Goal: Information Seeking & Learning: Learn about a topic

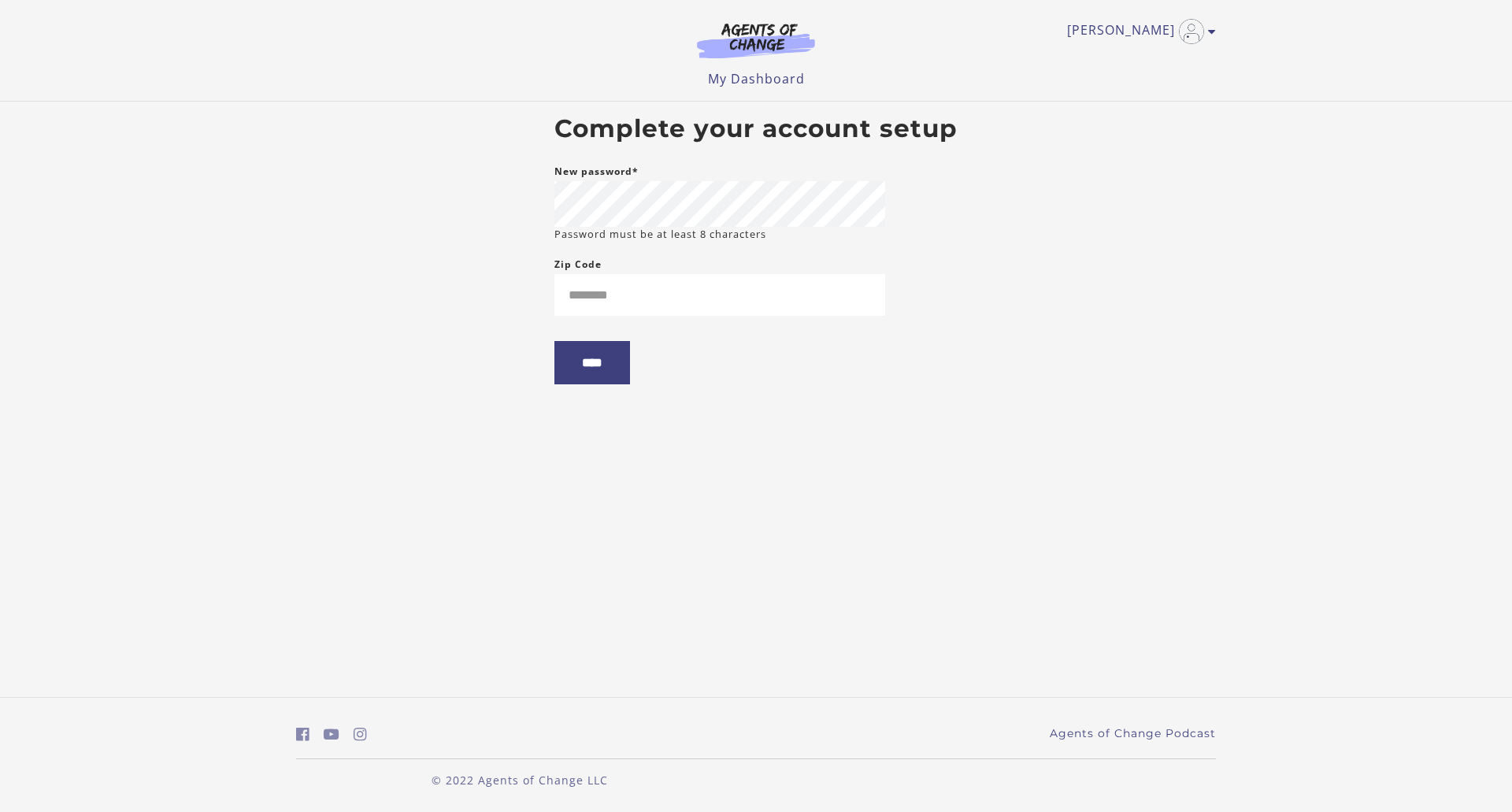
click at [885, 204] on div at bounding box center [885, 204] width 0 height 0
click at [634, 290] on input "Zip Code" at bounding box center [719, 295] width 331 height 41
type input "*****"
click at [1054, 337] on body "Skip to main content [PERSON_NAME] My Account Support Sign Out Toggle menu Menu…" at bounding box center [756, 406] width 1512 height 812
click at [603, 367] on input "****" at bounding box center [591, 363] width 76 height 43
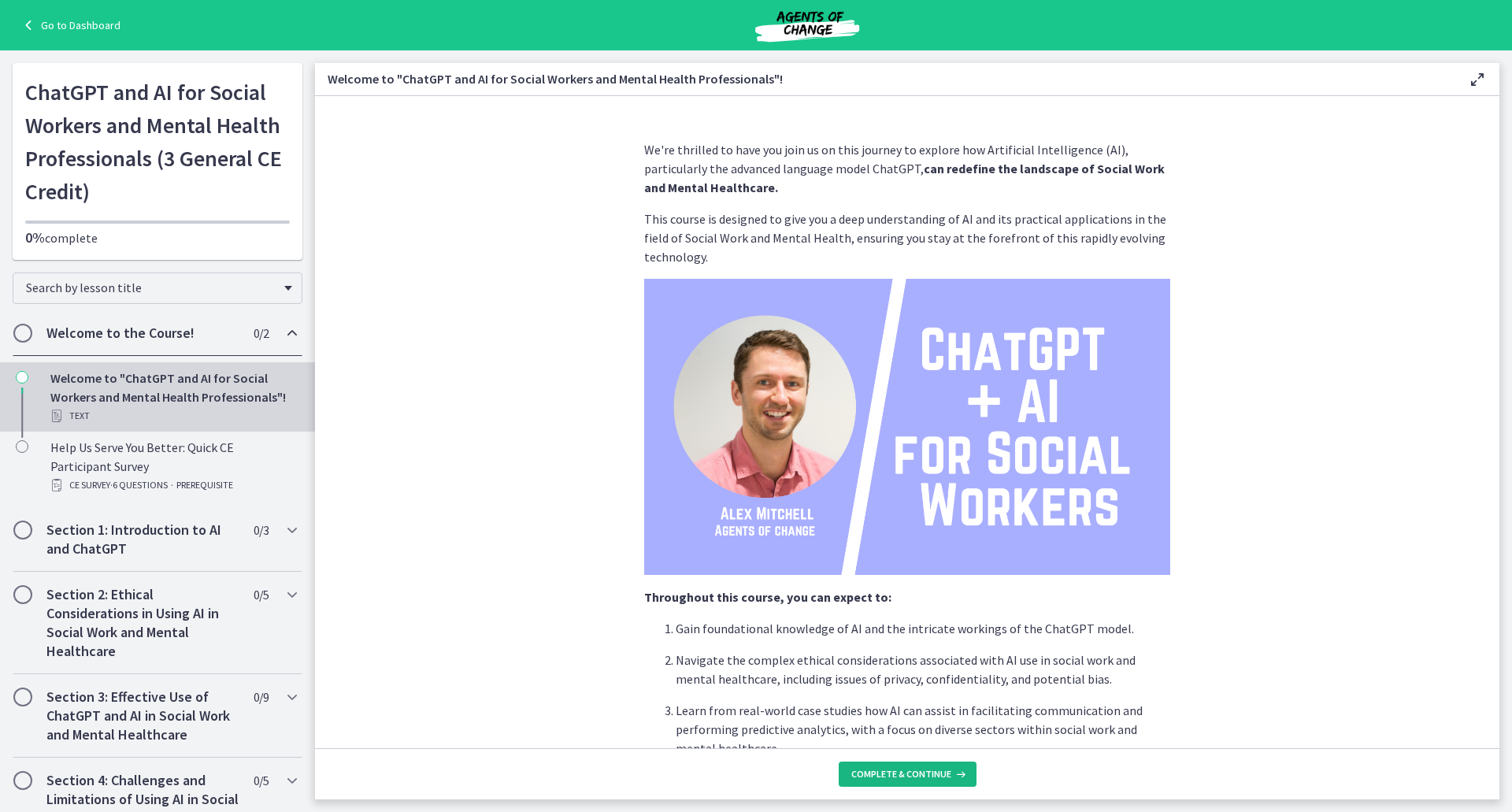
click at [908, 772] on span "Complete & continue" at bounding box center [901, 774] width 100 height 13
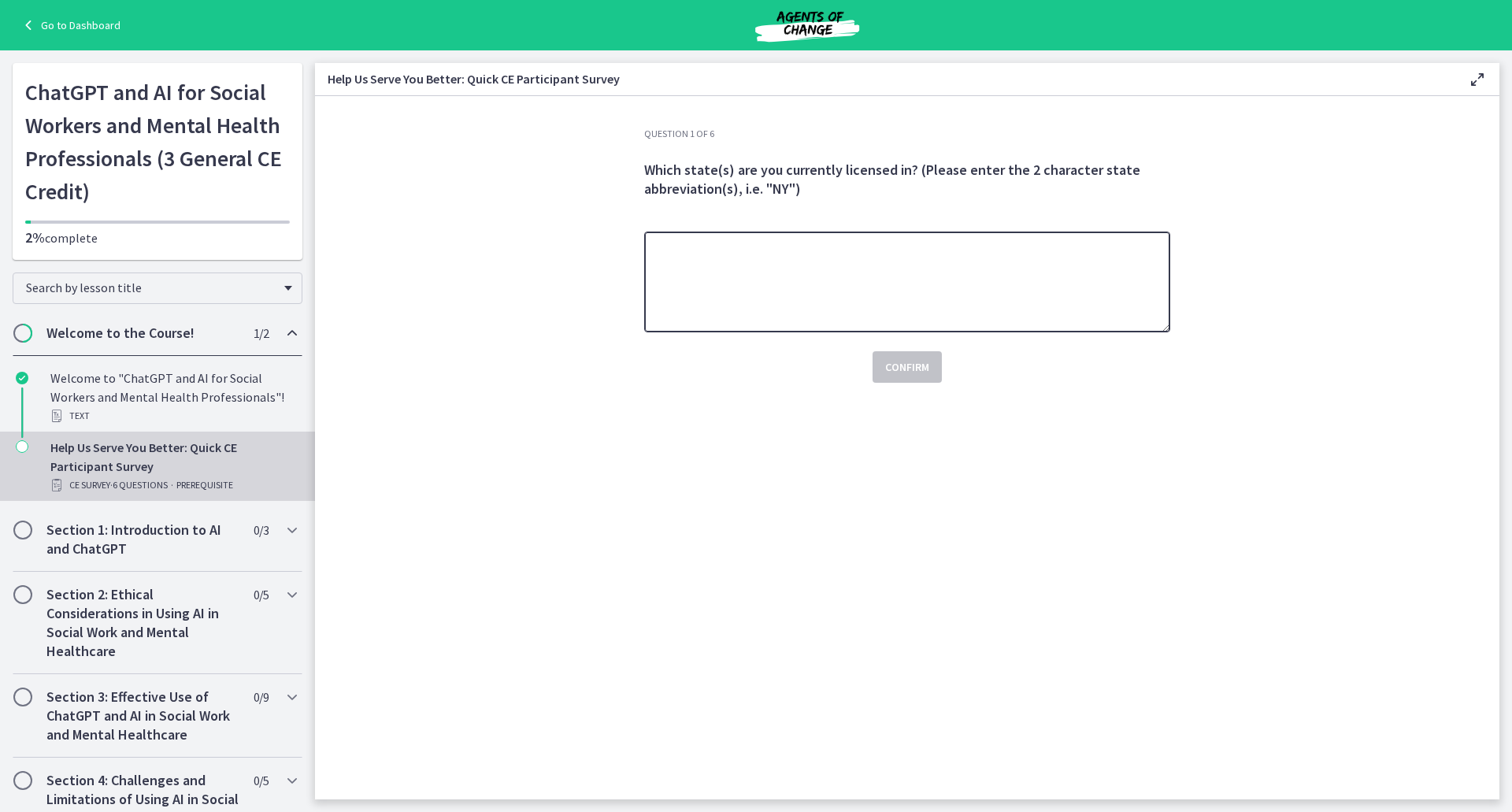
click at [903, 290] on textarea at bounding box center [907, 281] width 526 height 100
type textarea "**"
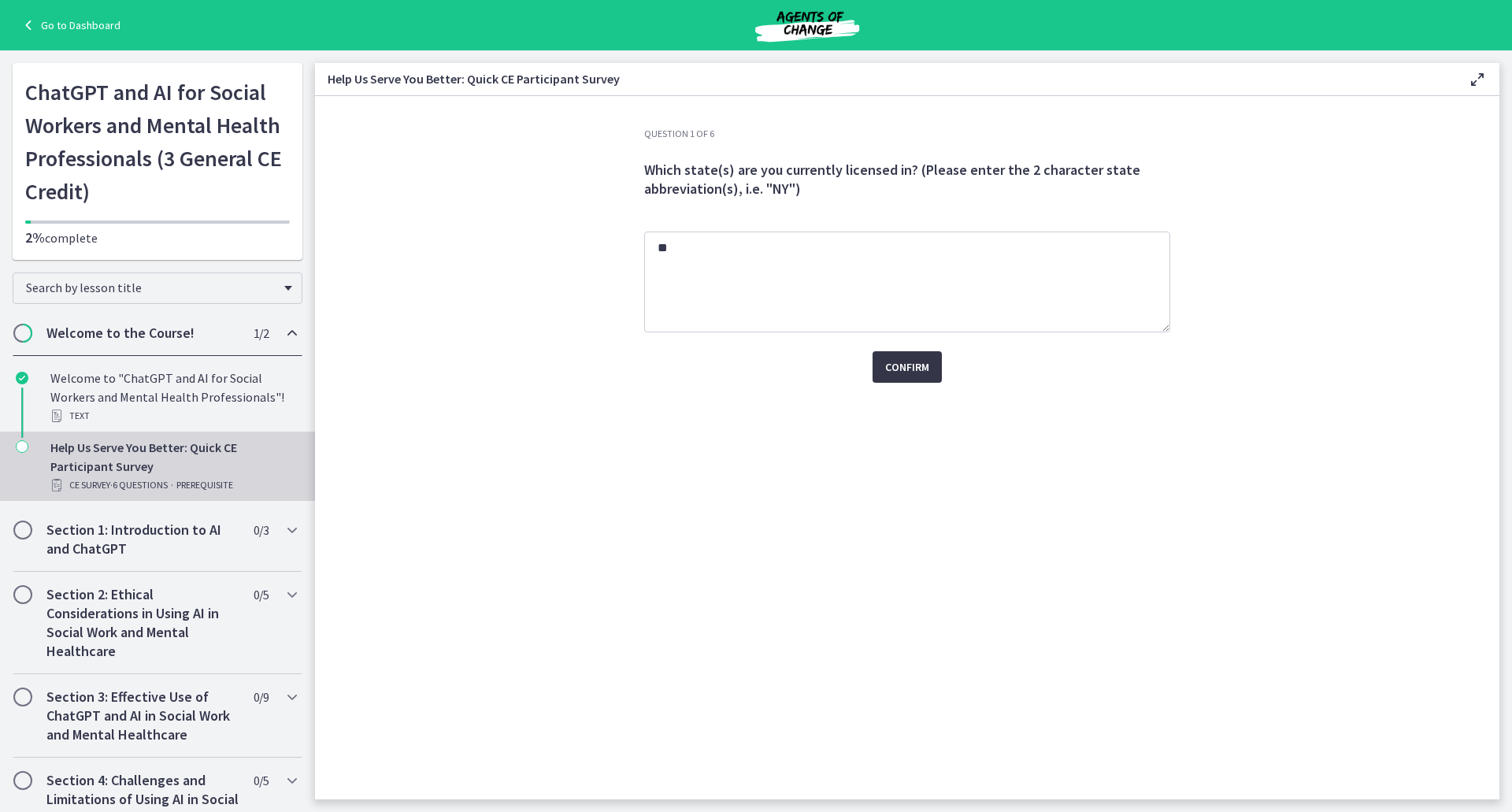
click at [897, 378] on button "Confirm" at bounding box center [907, 367] width 69 height 32
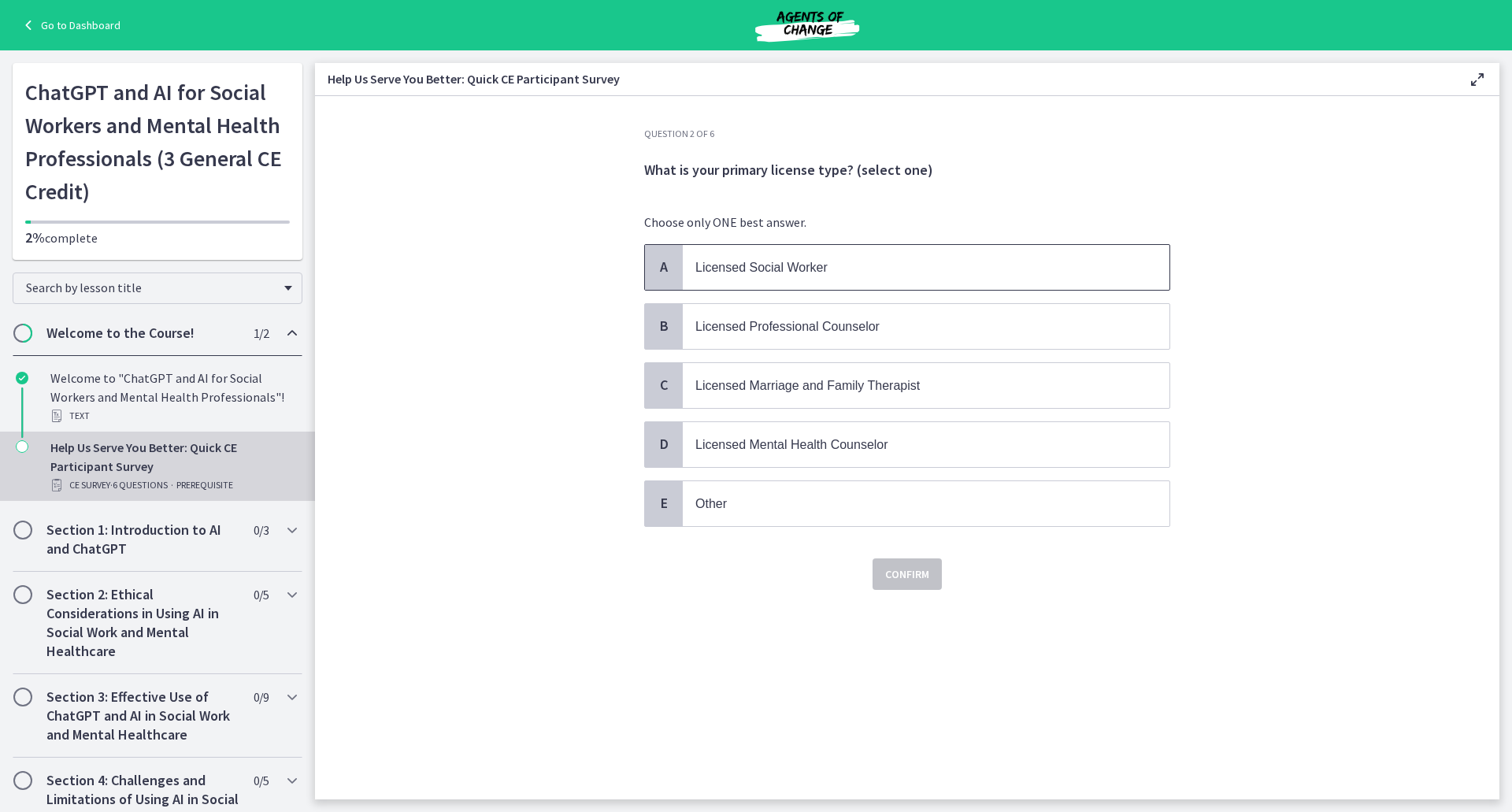
click at [832, 263] on p "Licensed Social Worker" at bounding box center [909, 267] width 430 height 20
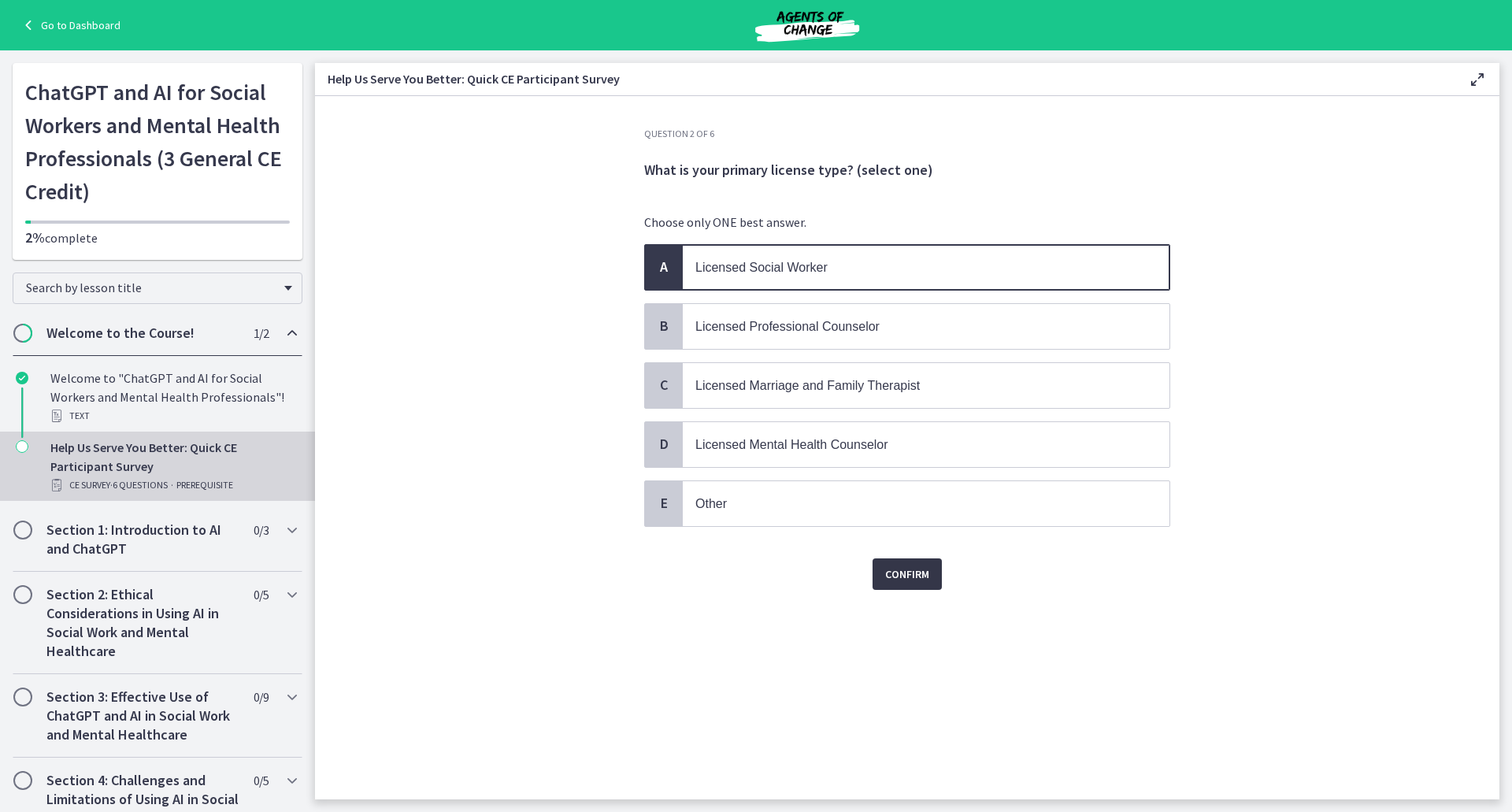
click at [926, 579] on span "Confirm" at bounding box center [906, 574] width 44 height 19
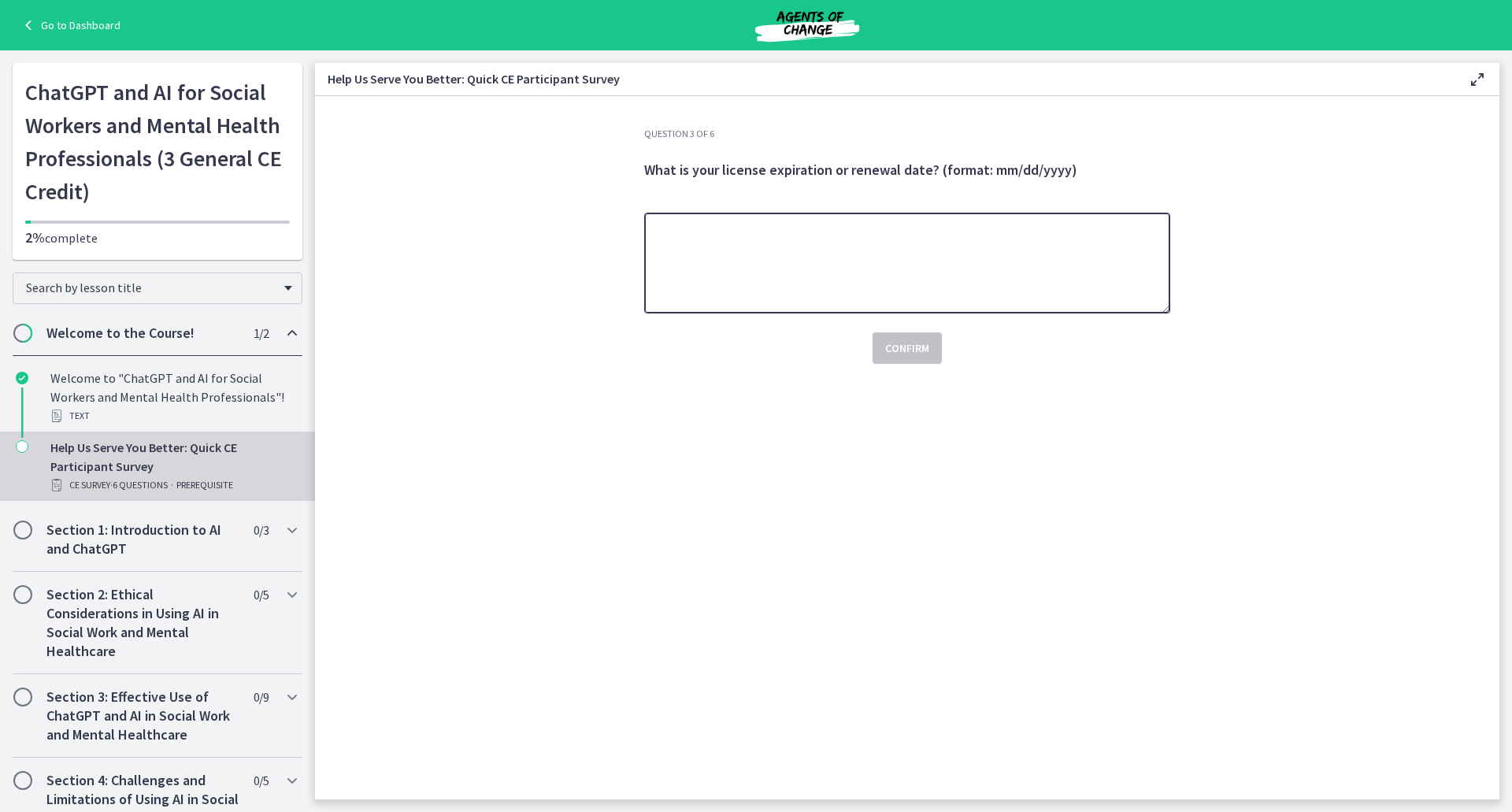
click at [921, 248] on textarea at bounding box center [907, 263] width 526 height 100
type textarea "**********"
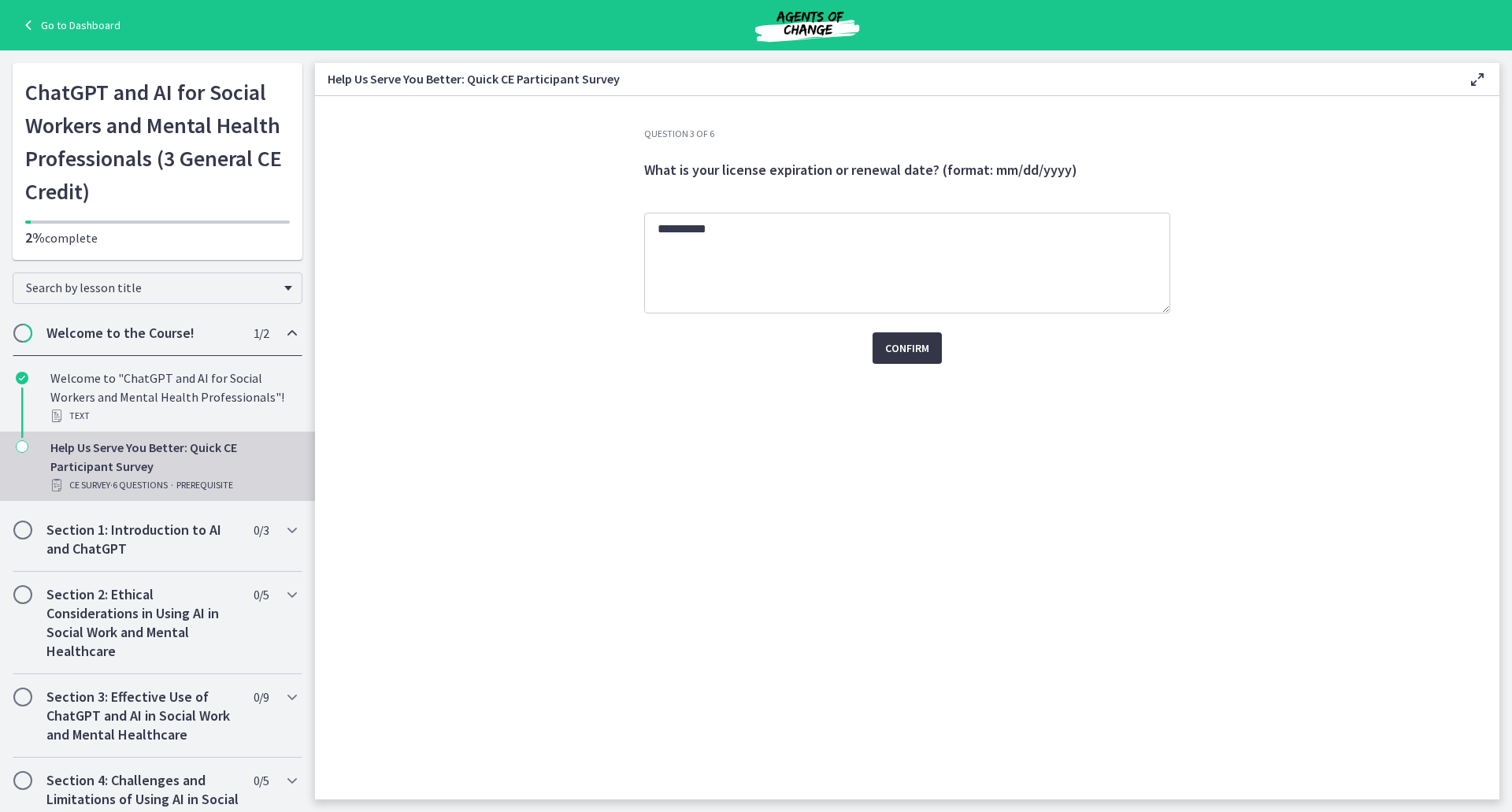
click at [894, 343] on span "Confirm" at bounding box center [906, 348] width 44 height 19
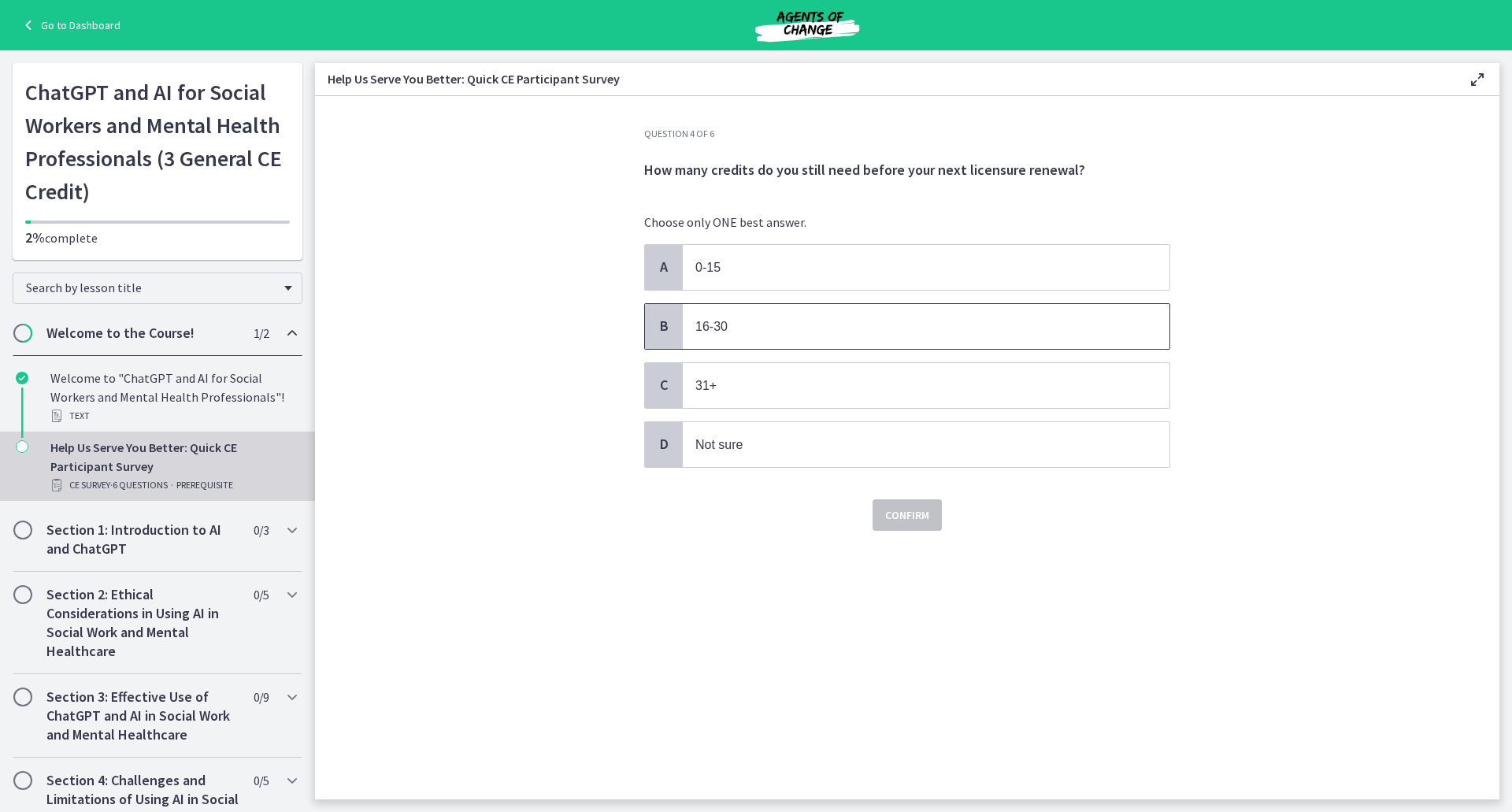
click at [787, 328] on p "16-30" at bounding box center [909, 326] width 430 height 20
click at [913, 508] on span "Confirm" at bounding box center [906, 515] width 44 height 19
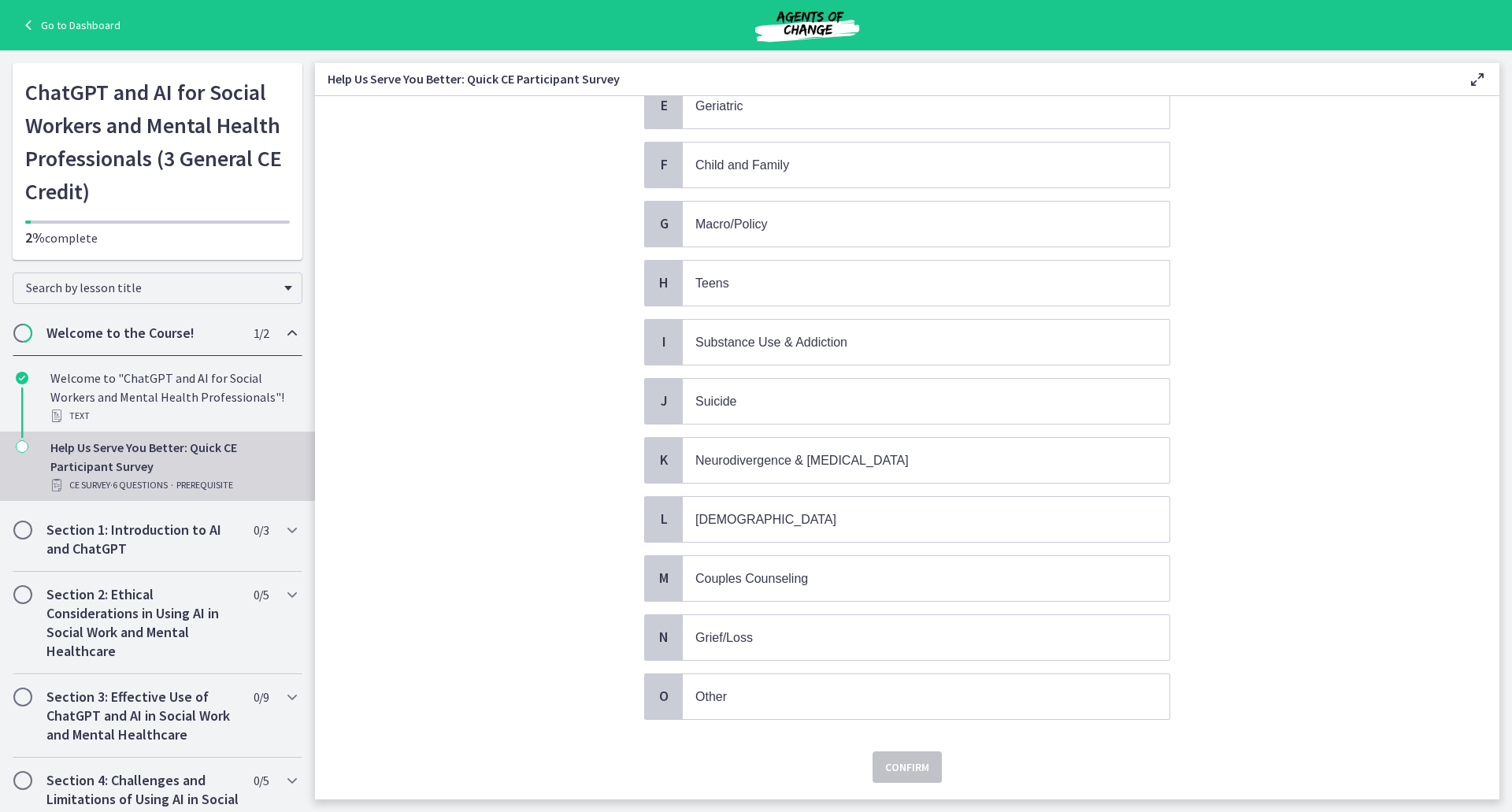
scroll to position [412, 0]
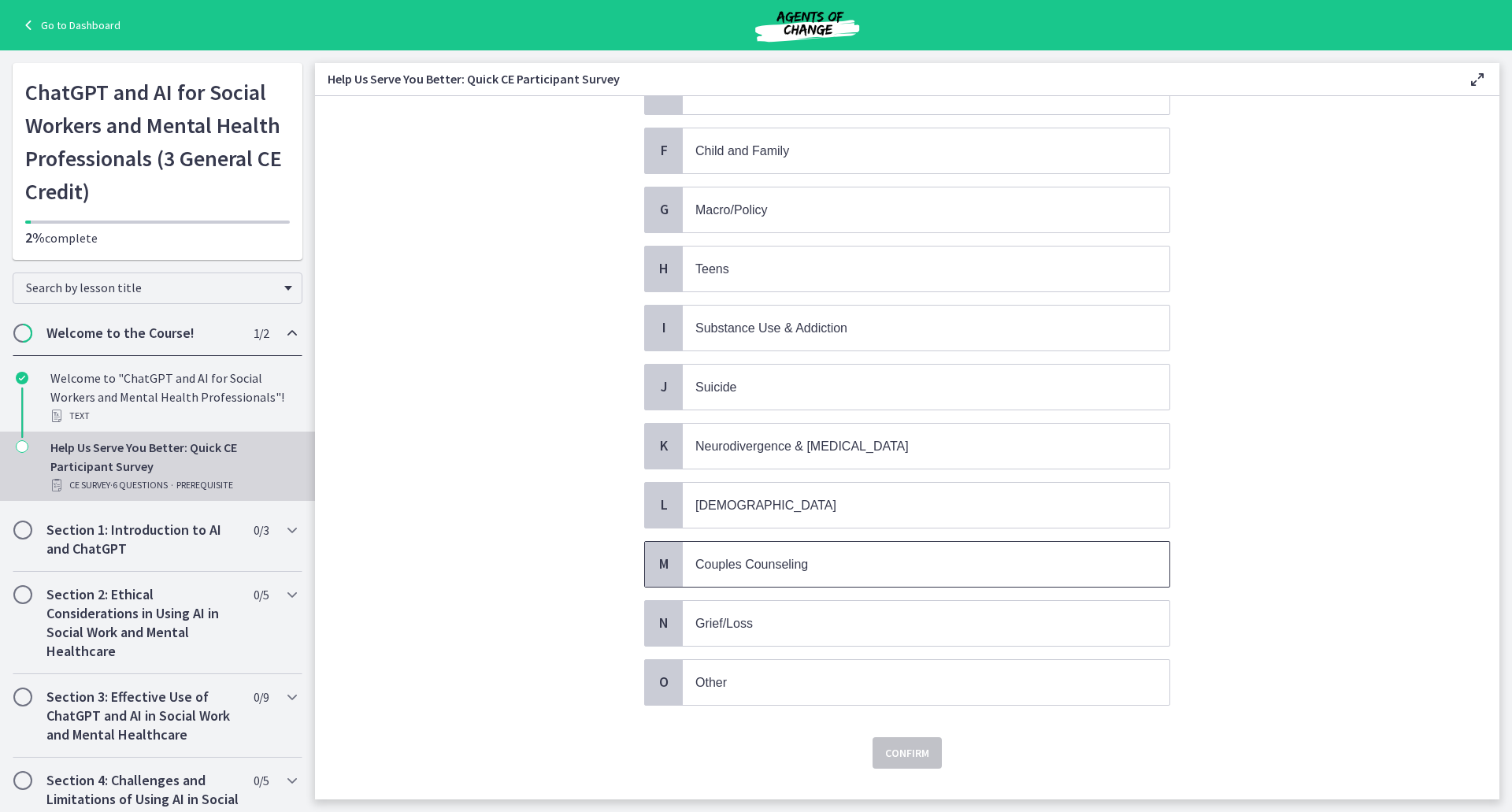
click at [810, 570] on p "Couples Counseling" at bounding box center [909, 563] width 430 height 20
click at [848, 319] on p "Substance Use & Addiction" at bounding box center [909, 328] width 430 height 20
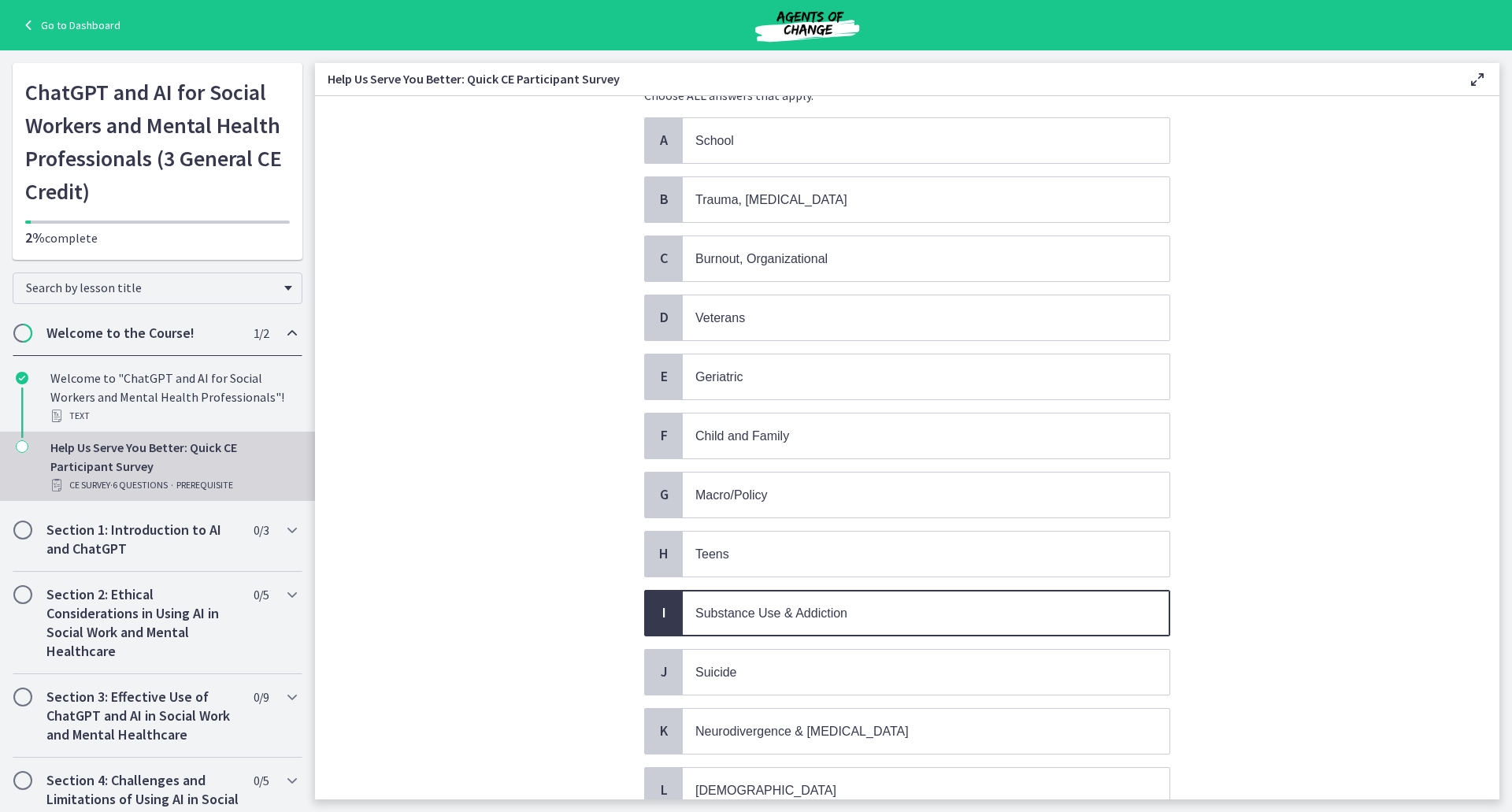
scroll to position [206, 0]
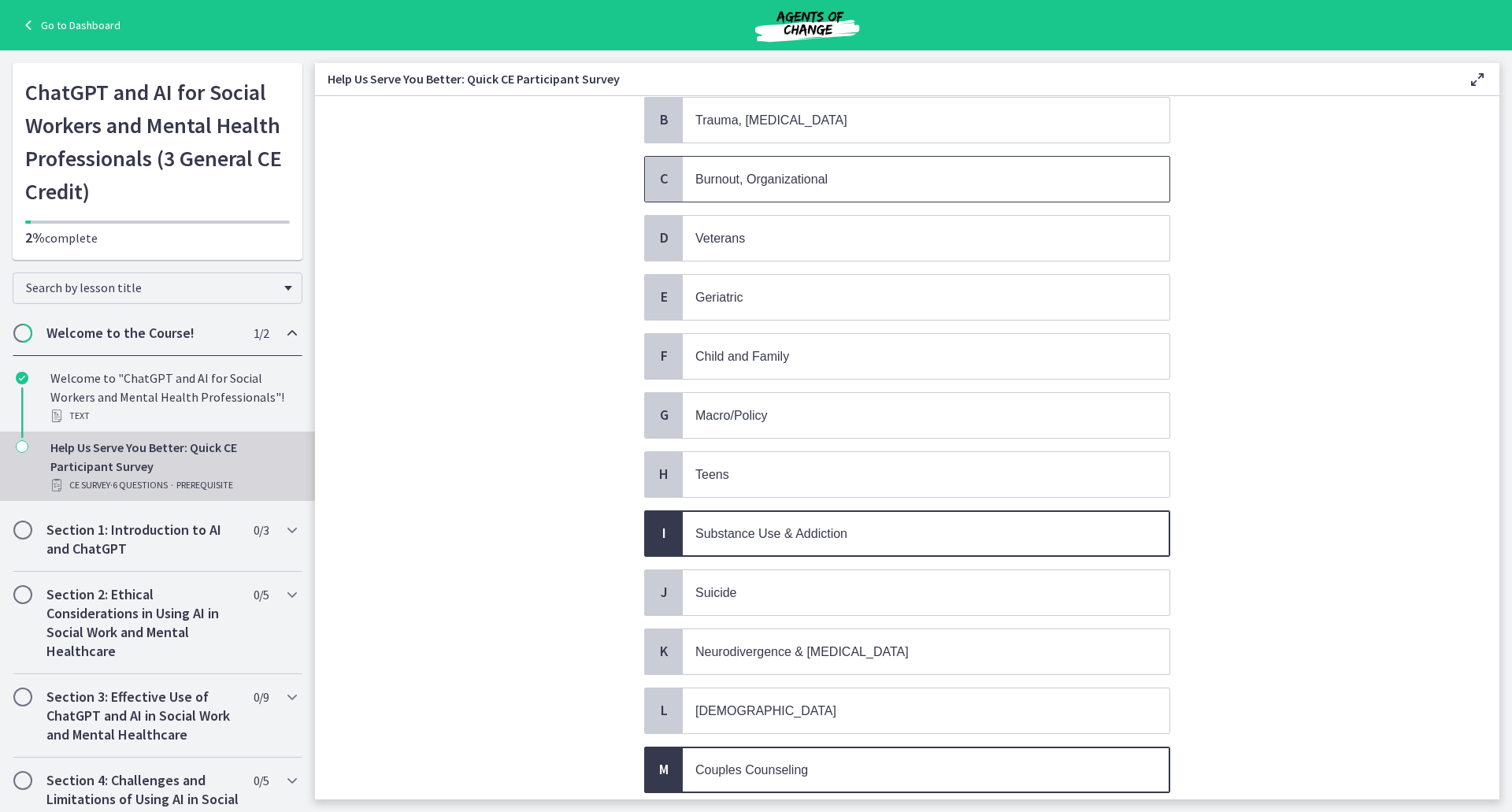
click at [882, 181] on p "Burnout, Organizational" at bounding box center [909, 178] width 430 height 20
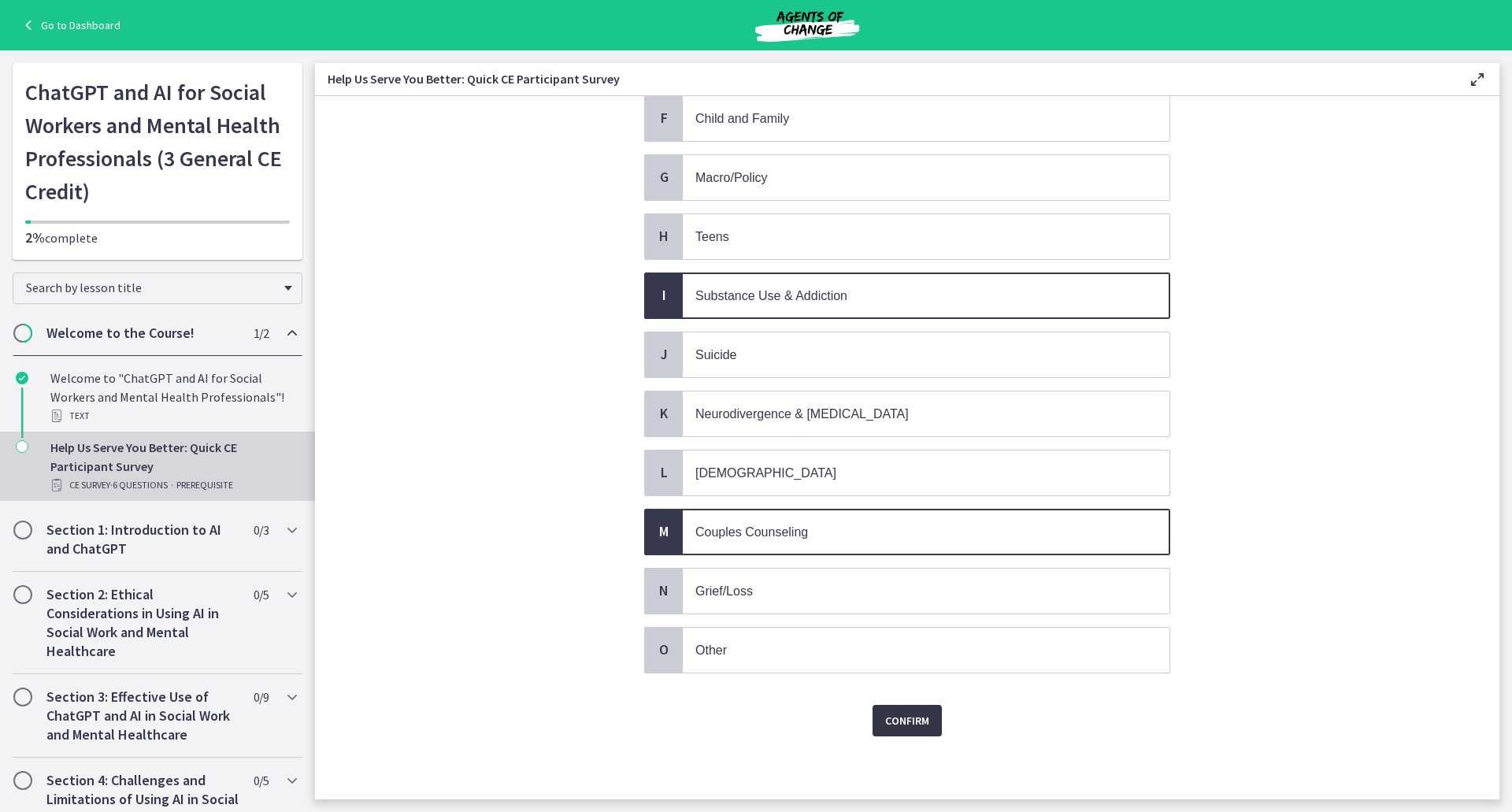
click at [911, 724] on span "Confirm" at bounding box center [906, 720] width 44 height 19
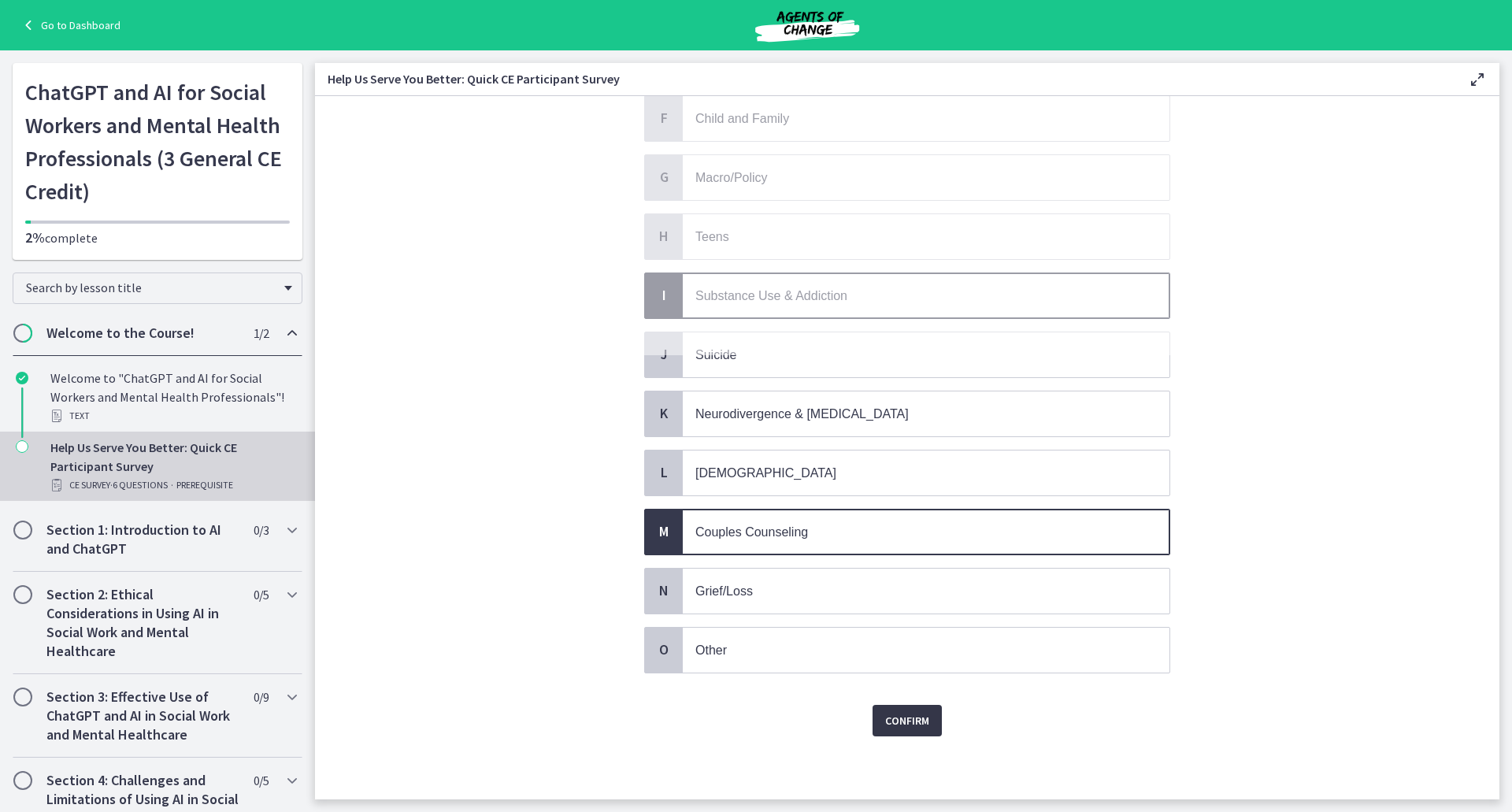
scroll to position [0, 0]
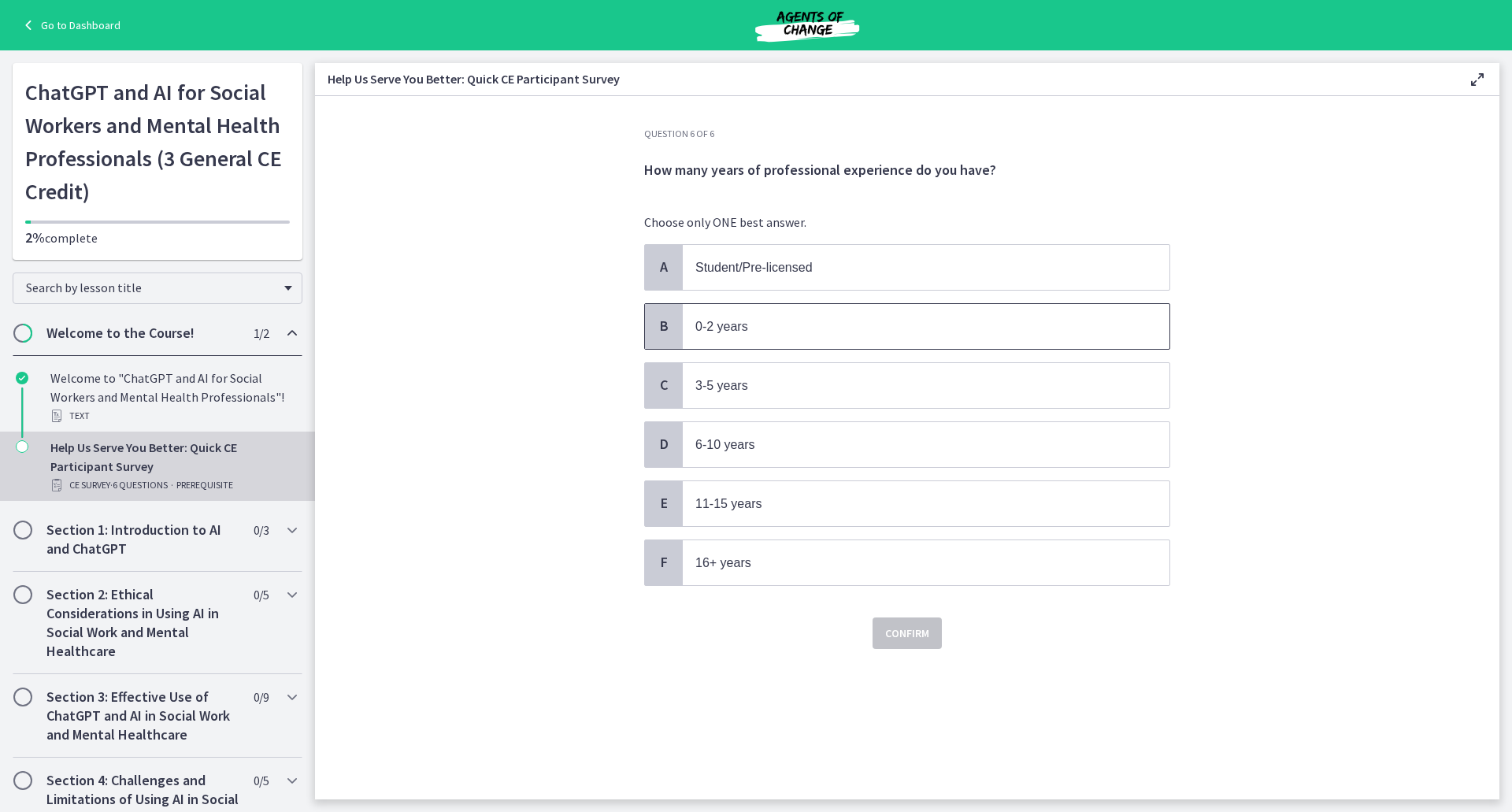
click at [774, 320] on p "0-2 years" at bounding box center [909, 326] width 430 height 20
click at [908, 639] on span "Confirm" at bounding box center [906, 633] width 44 height 19
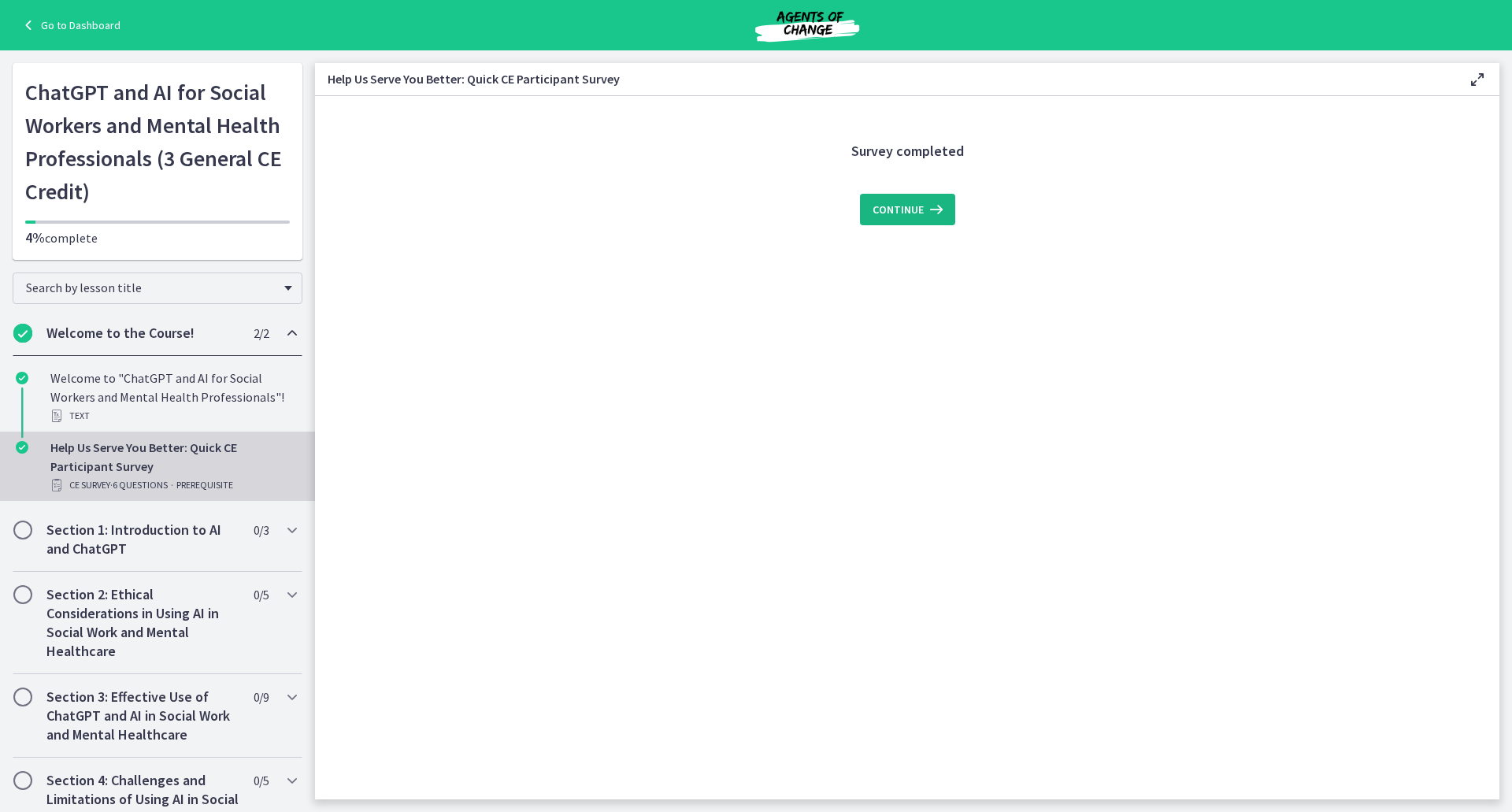
click at [897, 213] on span "Continue" at bounding box center [898, 210] width 51 height 19
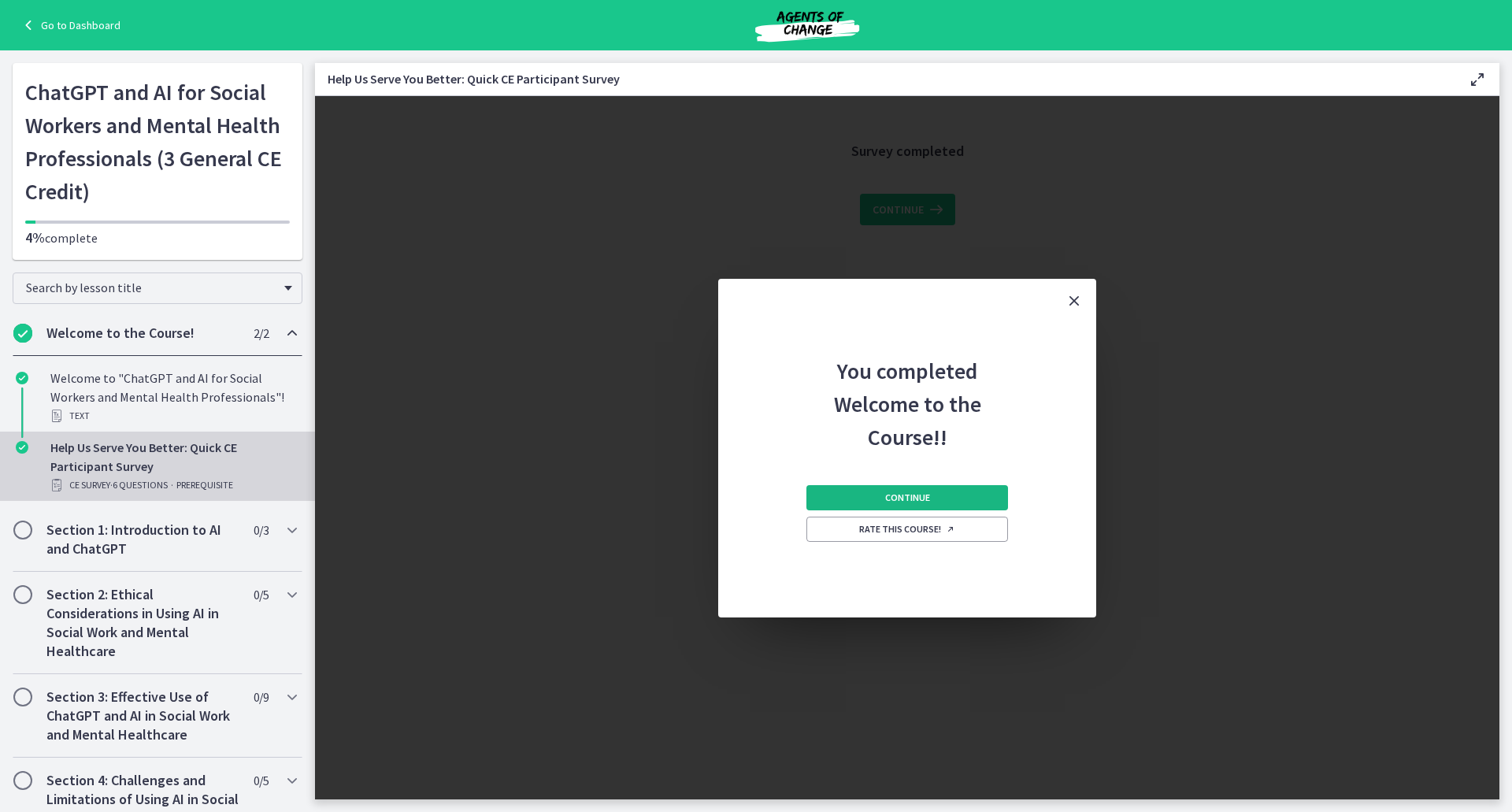
click at [933, 497] on button "Continue" at bounding box center [907, 498] width 202 height 25
